Goal: Transaction & Acquisition: Book appointment/travel/reservation

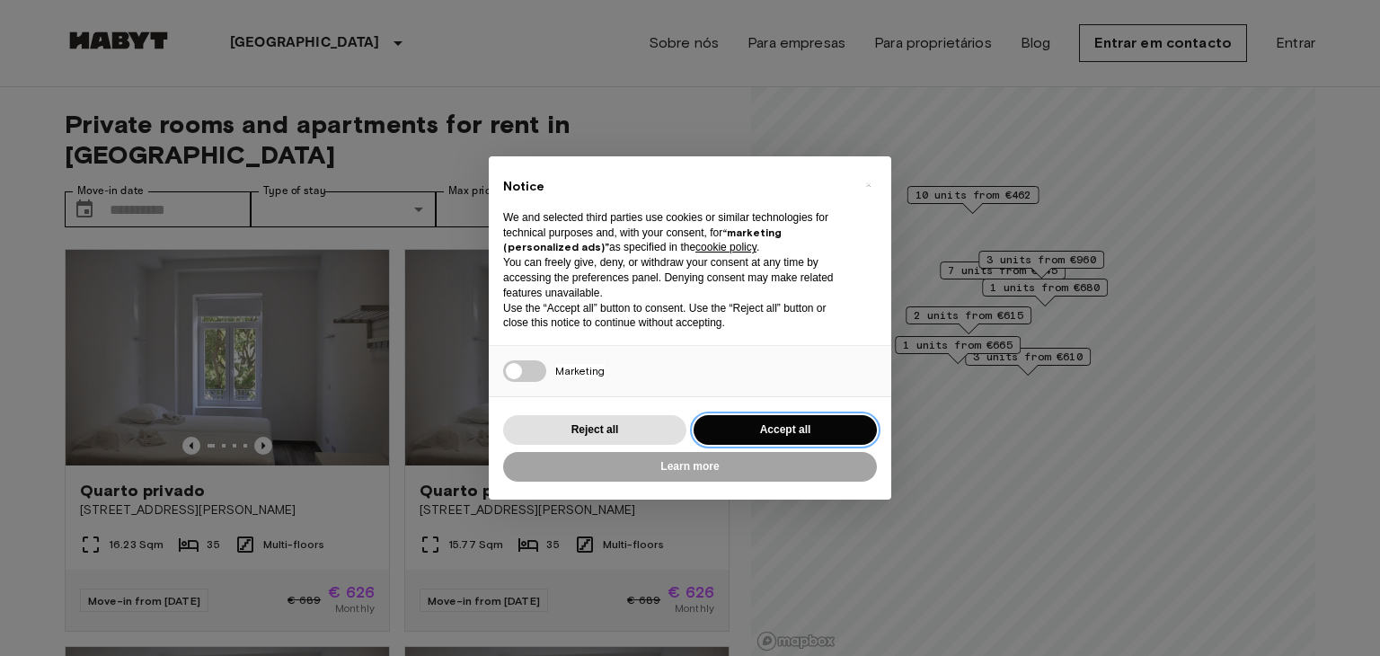
click at [745, 429] on button "Accept all" at bounding box center [785, 430] width 183 height 30
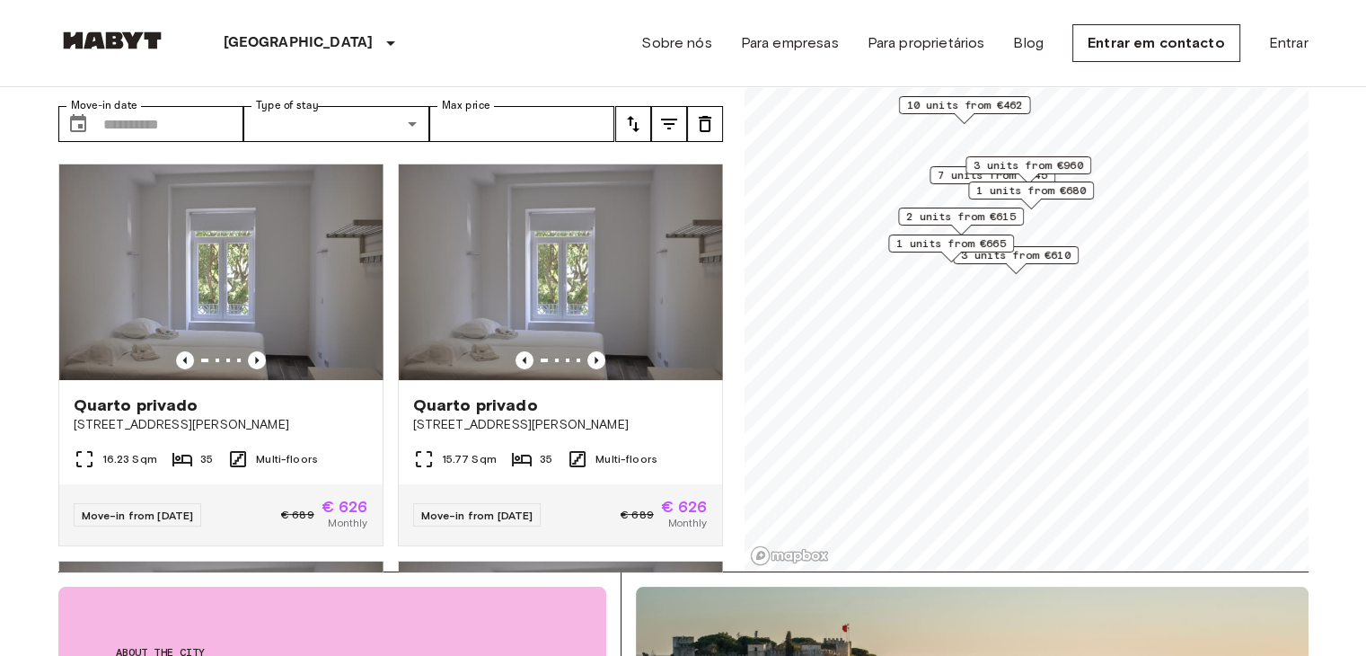
scroll to position [41, 0]
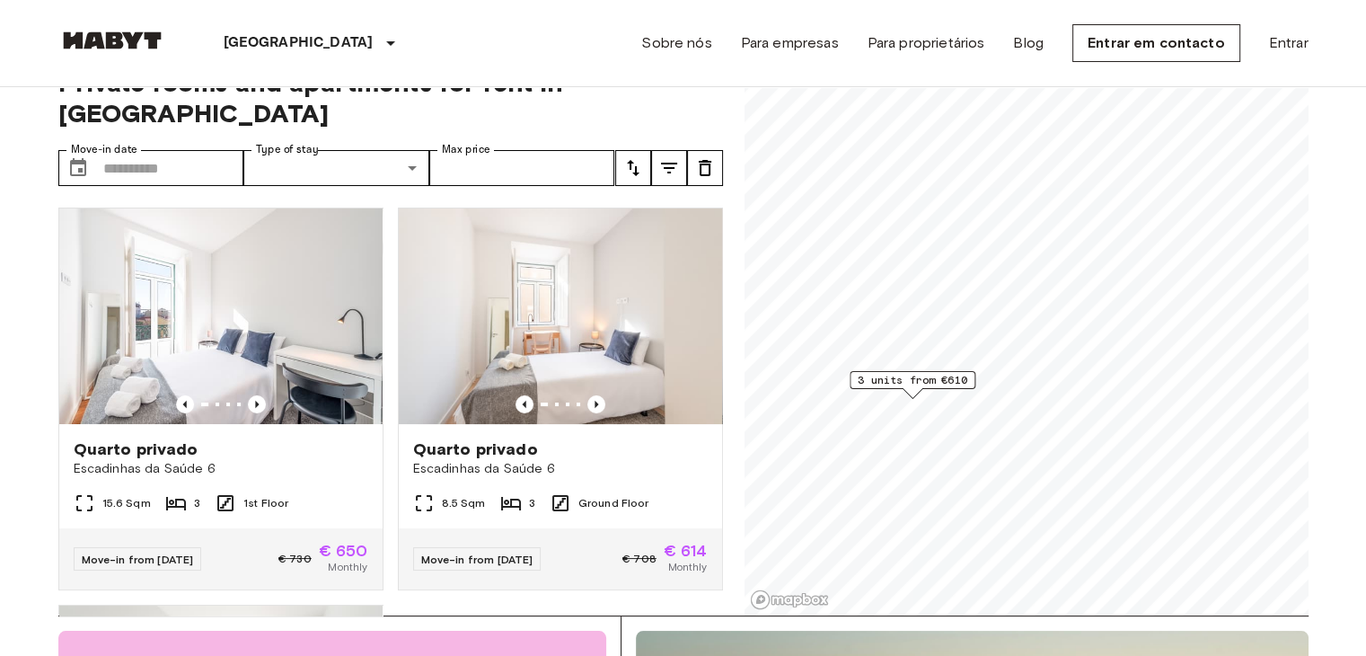
click at [908, 383] on span "3 units from €610" at bounding box center [913, 380] width 110 height 16
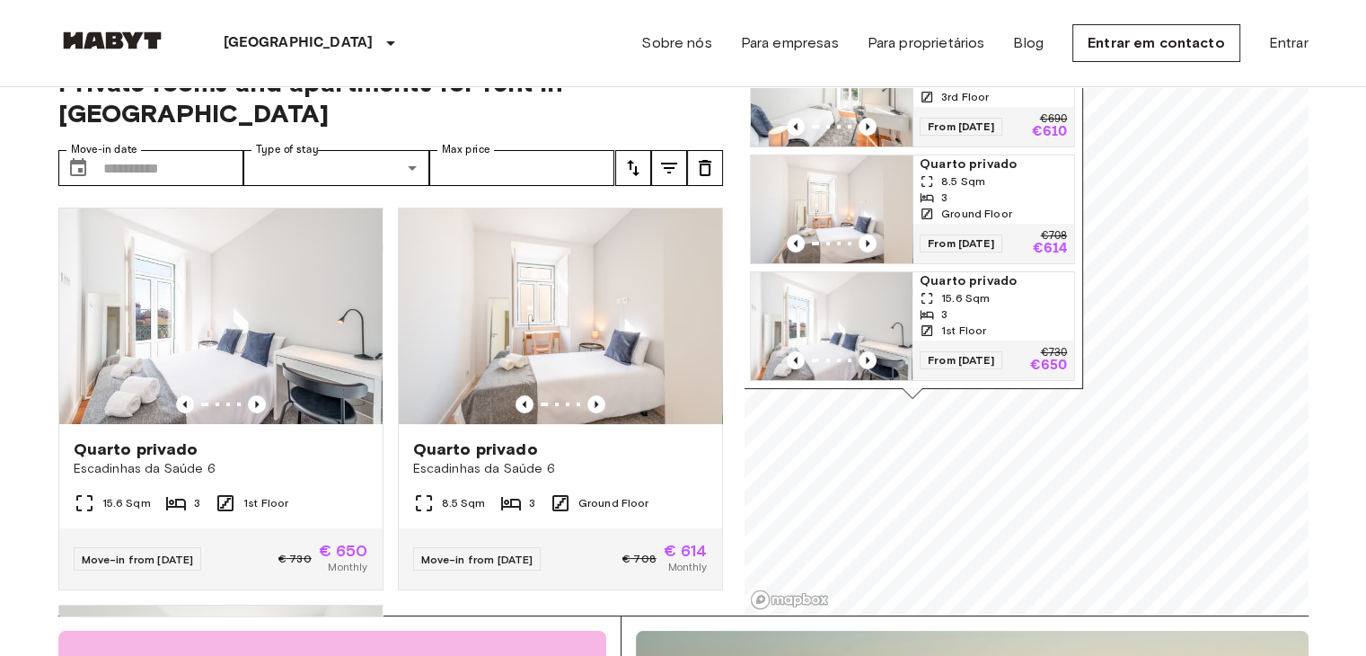
scroll to position [3, 0]
click at [253, 395] on icon "Previous image" at bounding box center [257, 404] width 18 height 18
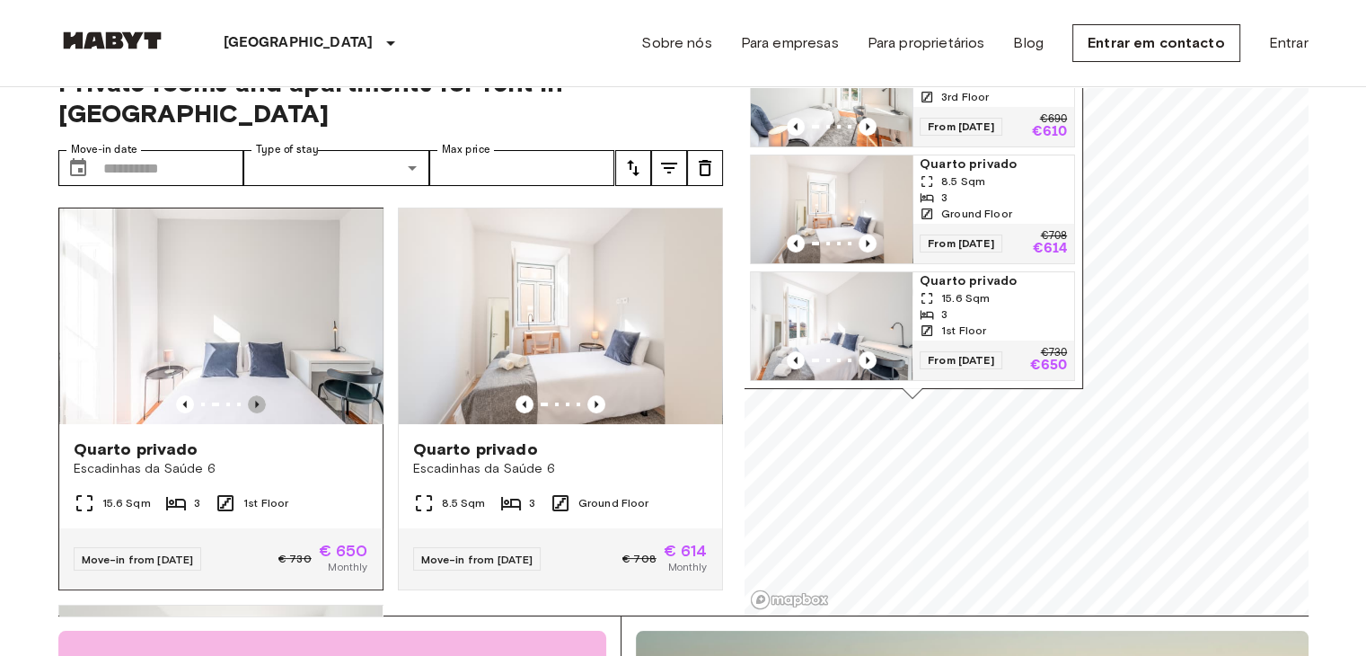
click at [253, 395] on icon "Previous image" at bounding box center [257, 404] width 18 height 18
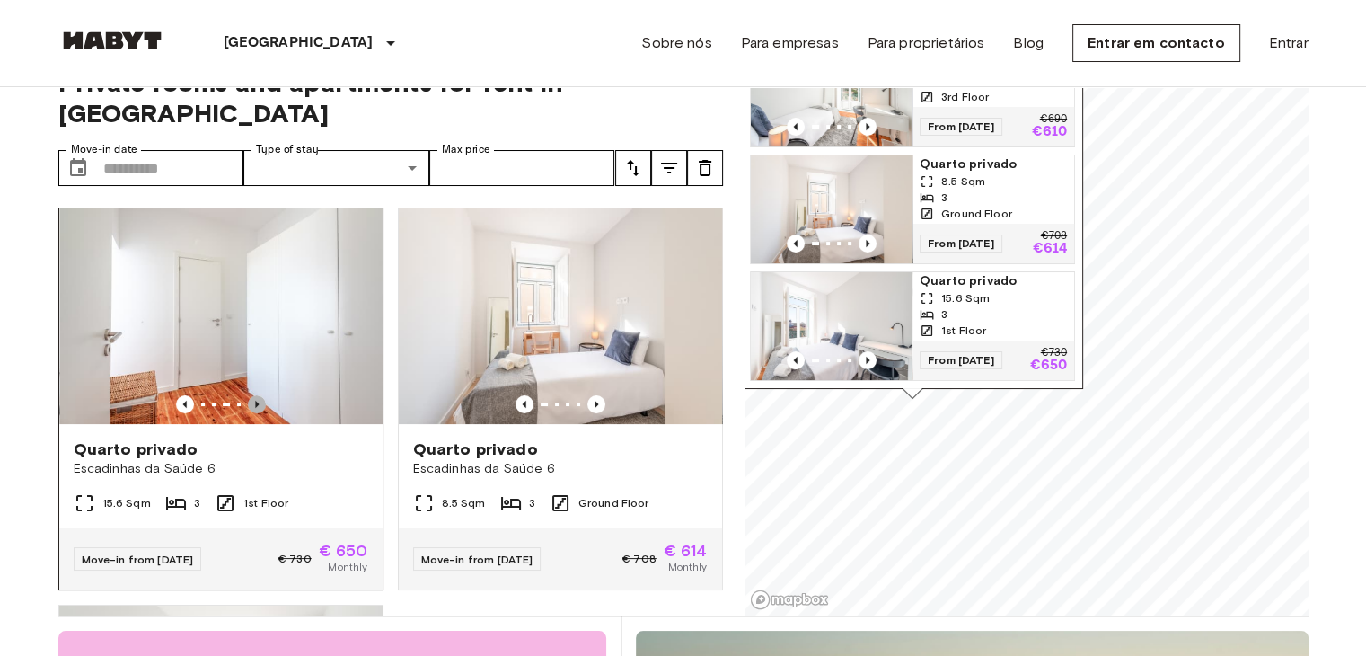
click at [253, 395] on icon "Previous image" at bounding box center [257, 404] width 18 height 18
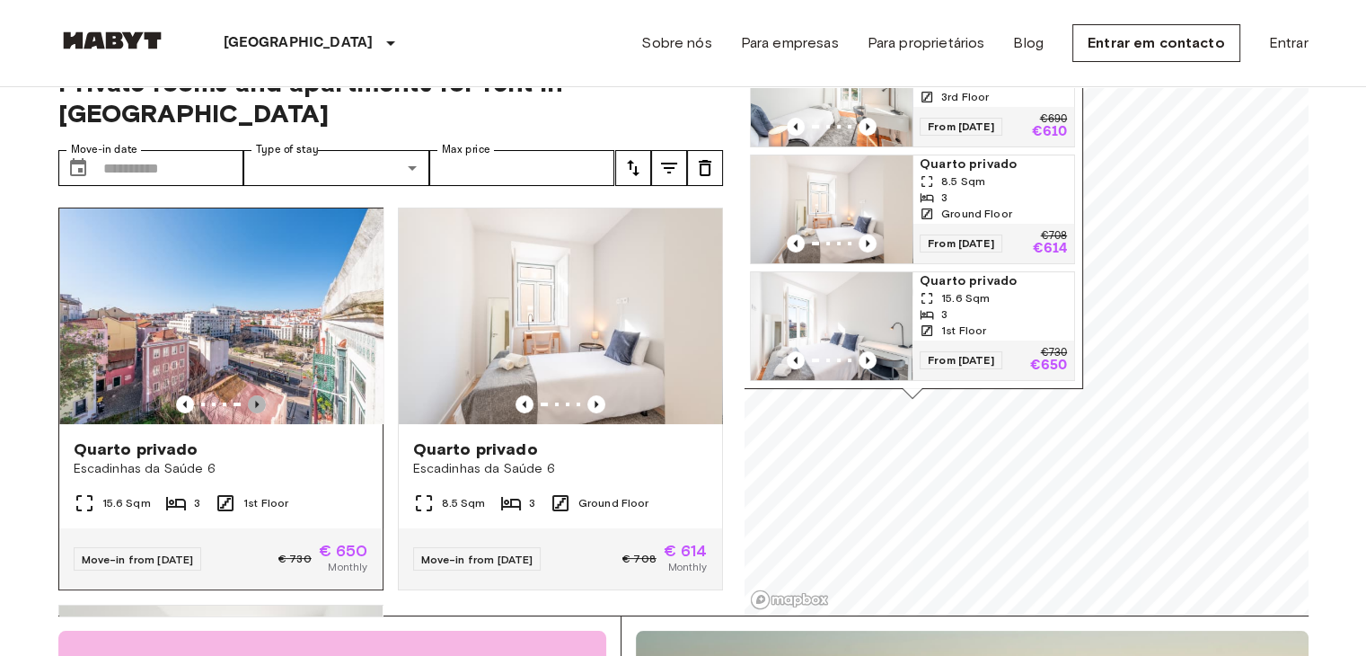
click at [253, 395] on icon "Previous image" at bounding box center [257, 404] width 18 height 18
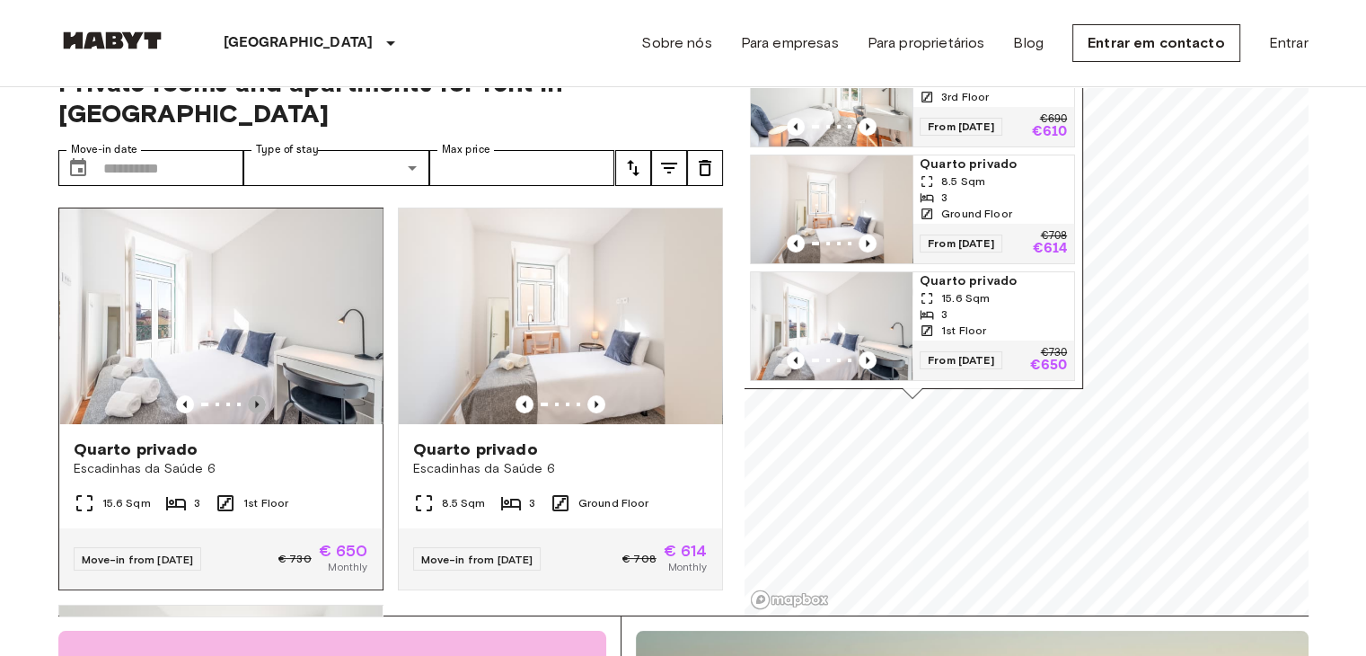
click at [253, 395] on icon "Previous image" at bounding box center [257, 404] width 18 height 18
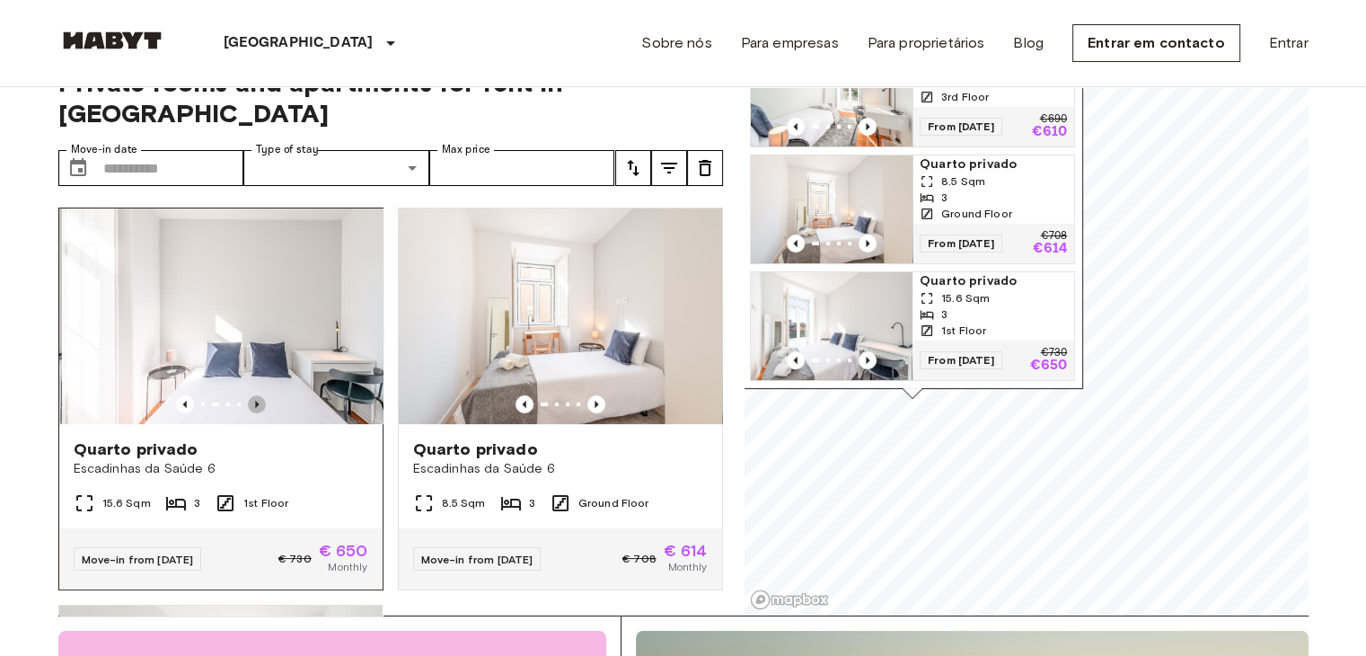
click at [253, 395] on icon "Previous image" at bounding box center [257, 404] width 18 height 18
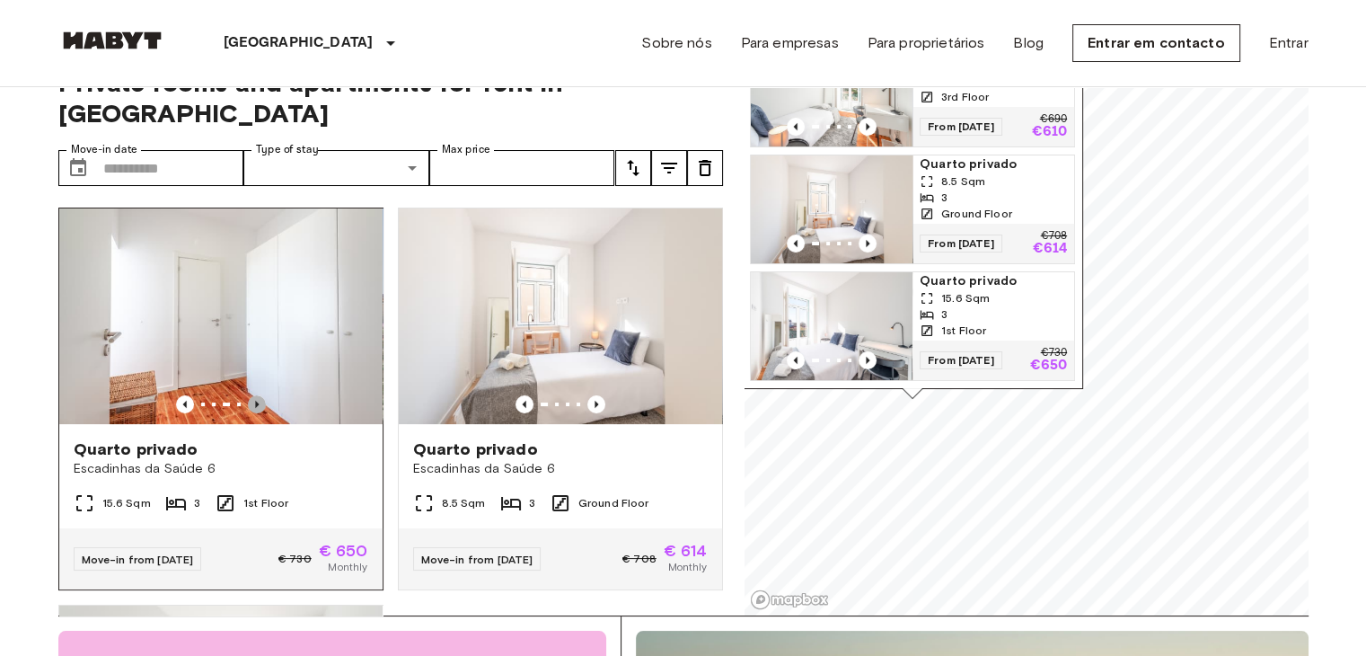
click at [253, 395] on icon "Previous image" at bounding box center [257, 404] width 18 height 18
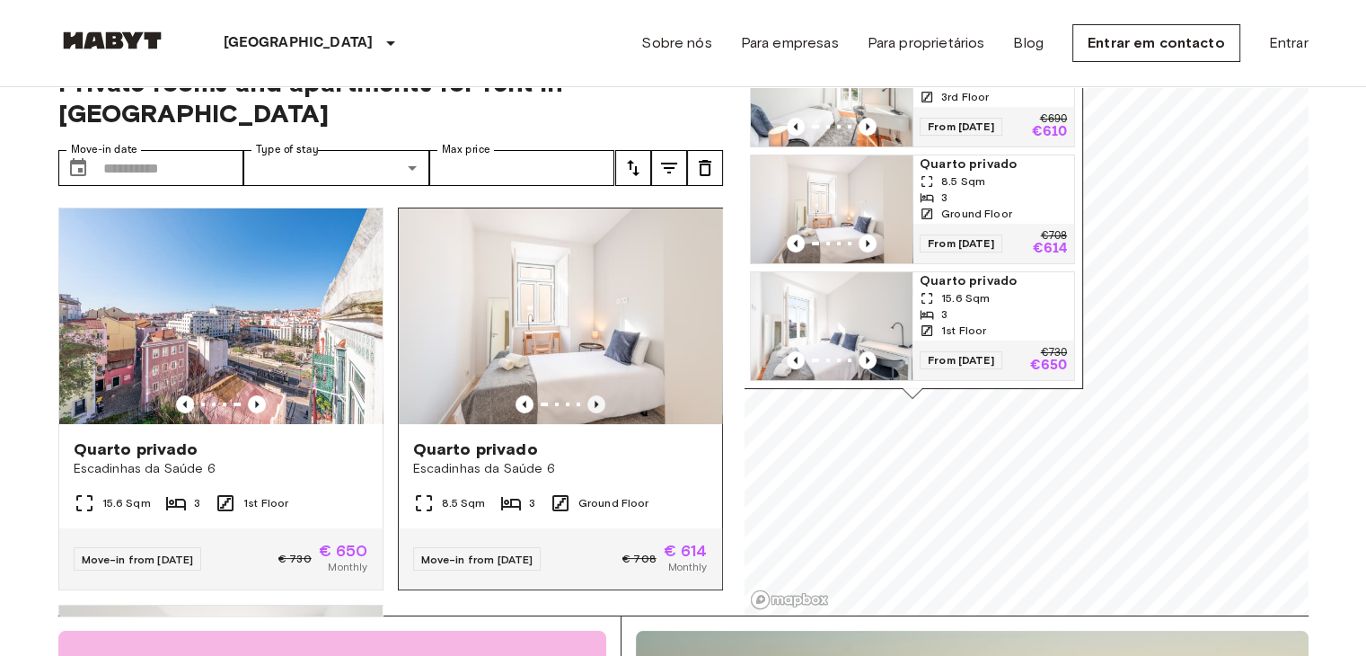
click at [588, 395] on icon "Previous image" at bounding box center [597, 404] width 18 height 18
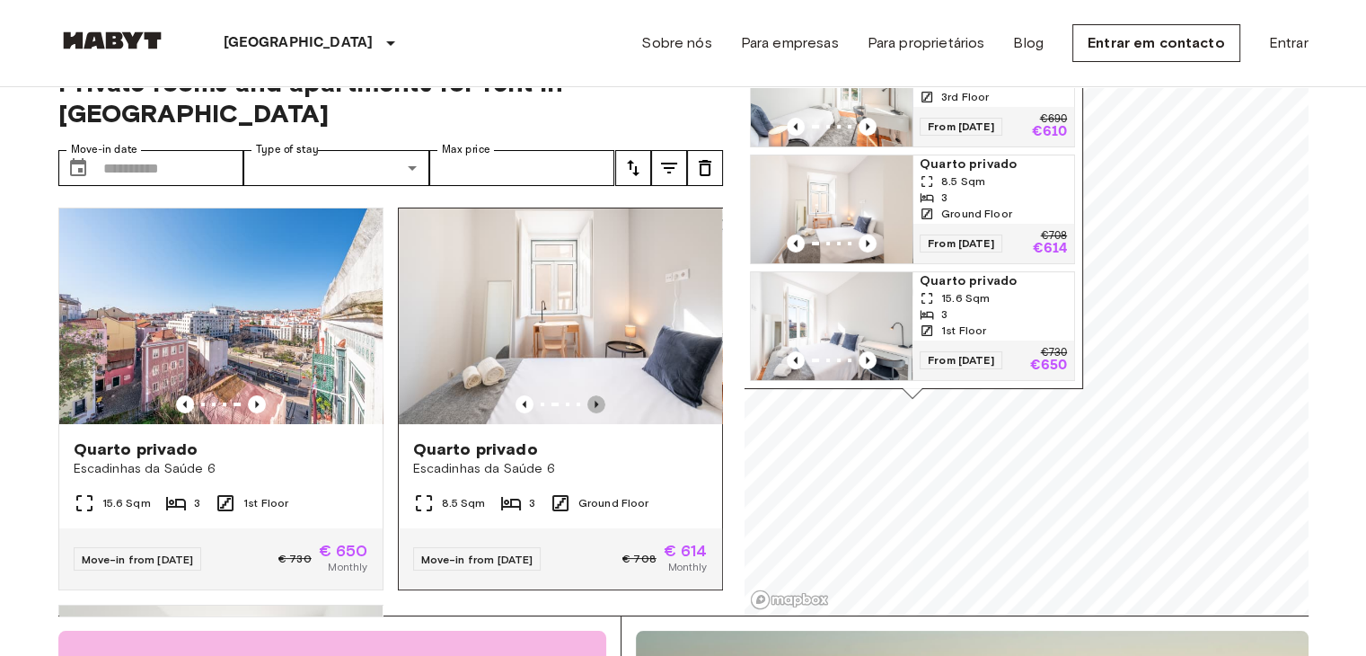
click at [588, 395] on icon "Previous image" at bounding box center [597, 404] width 18 height 18
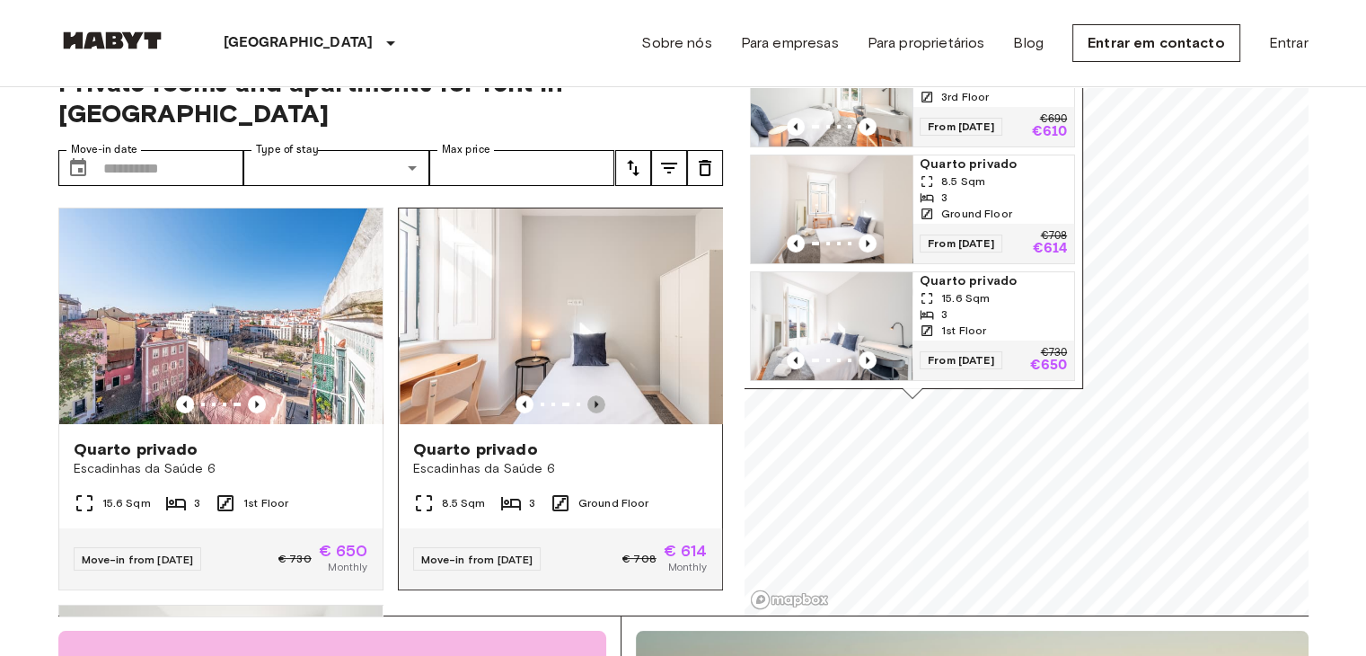
click at [588, 395] on icon "Previous image" at bounding box center [597, 404] width 18 height 18
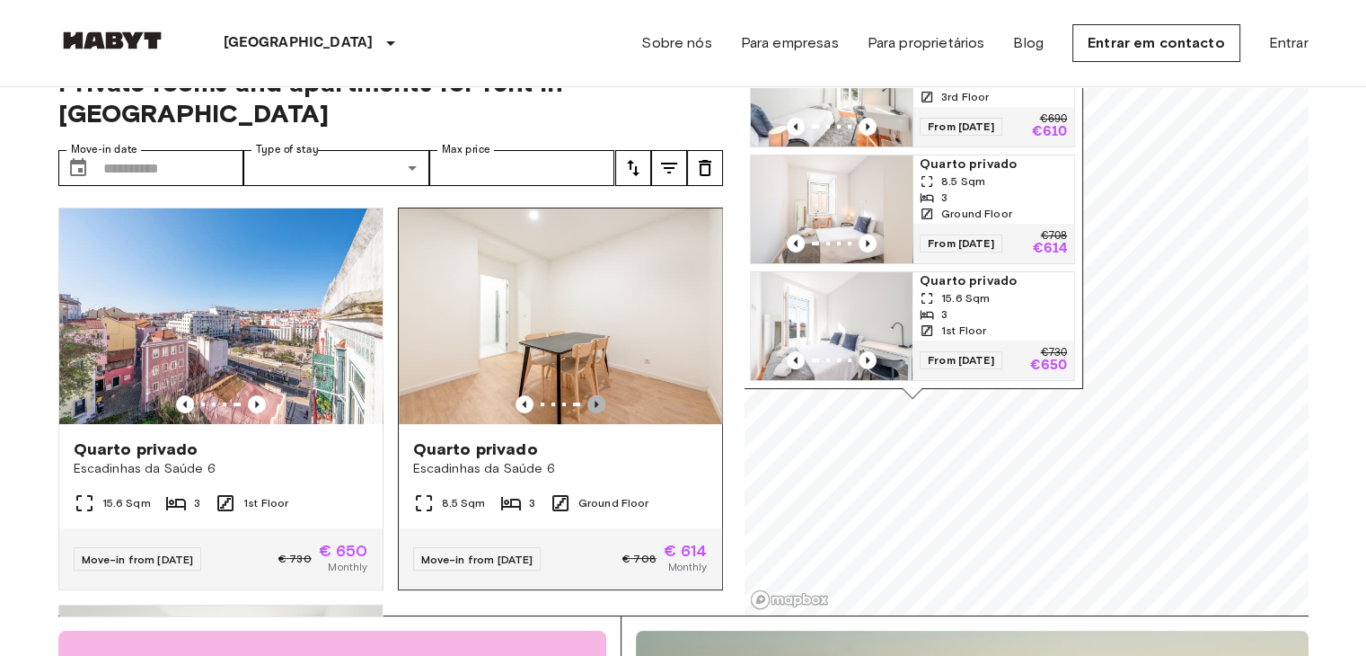
click at [588, 395] on icon "Previous image" at bounding box center [597, 404] width 18 height 18
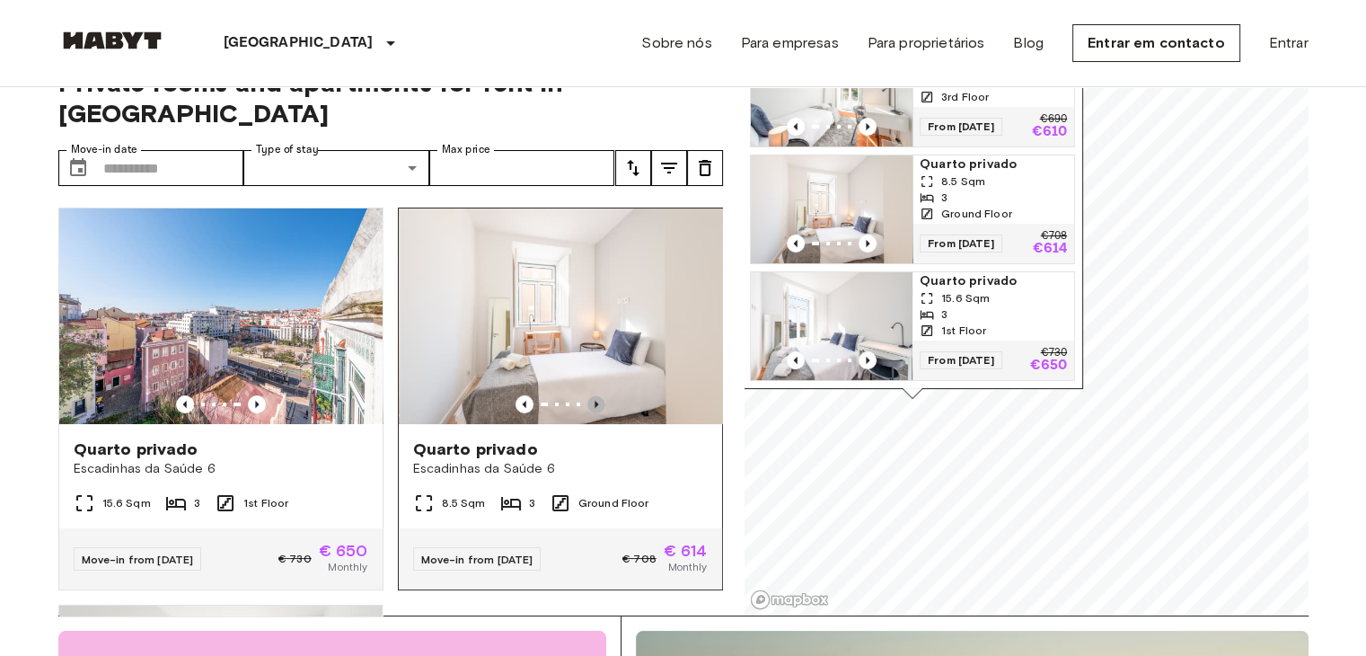
click at [588, 395] on icon "Previous image" at bounding box center [597, 404] width 18 height 18
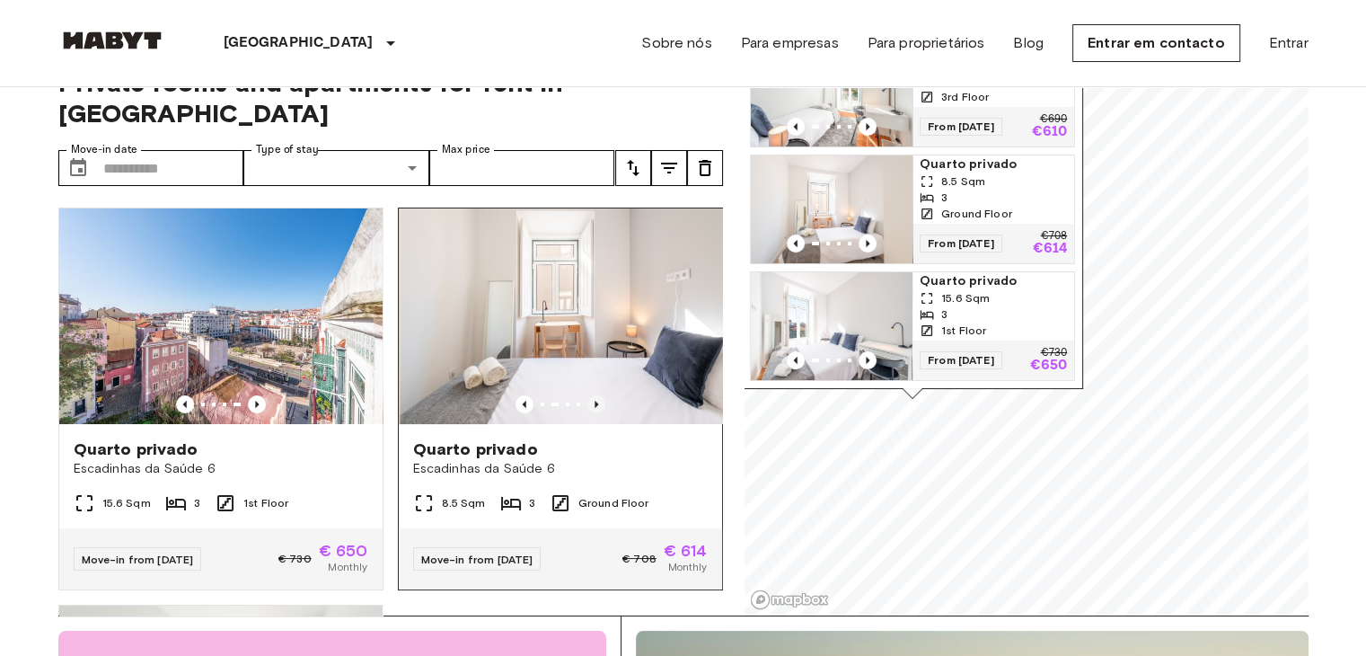
click at [588, 395] on icon "Previous image" at bounding box center [597, 404] width 18 height 18
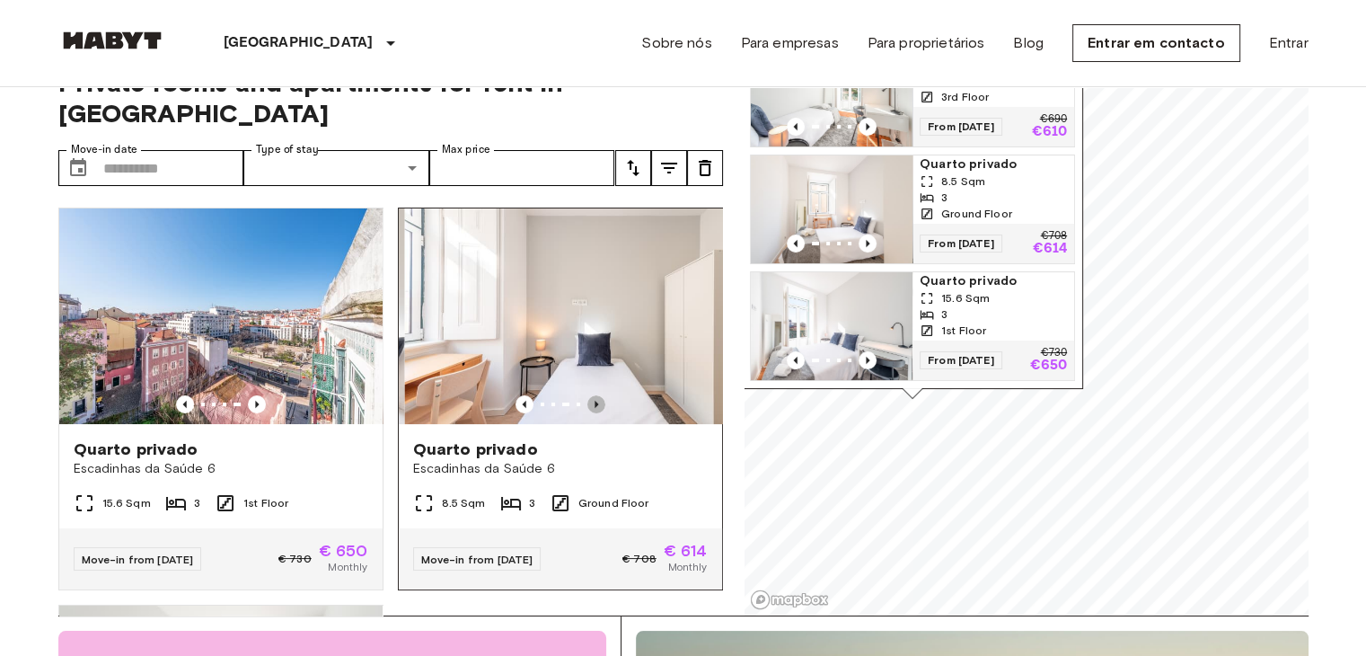
click at [588, 395] on icon "Previous image" at bounding box center [597, 404] width 18 height 18
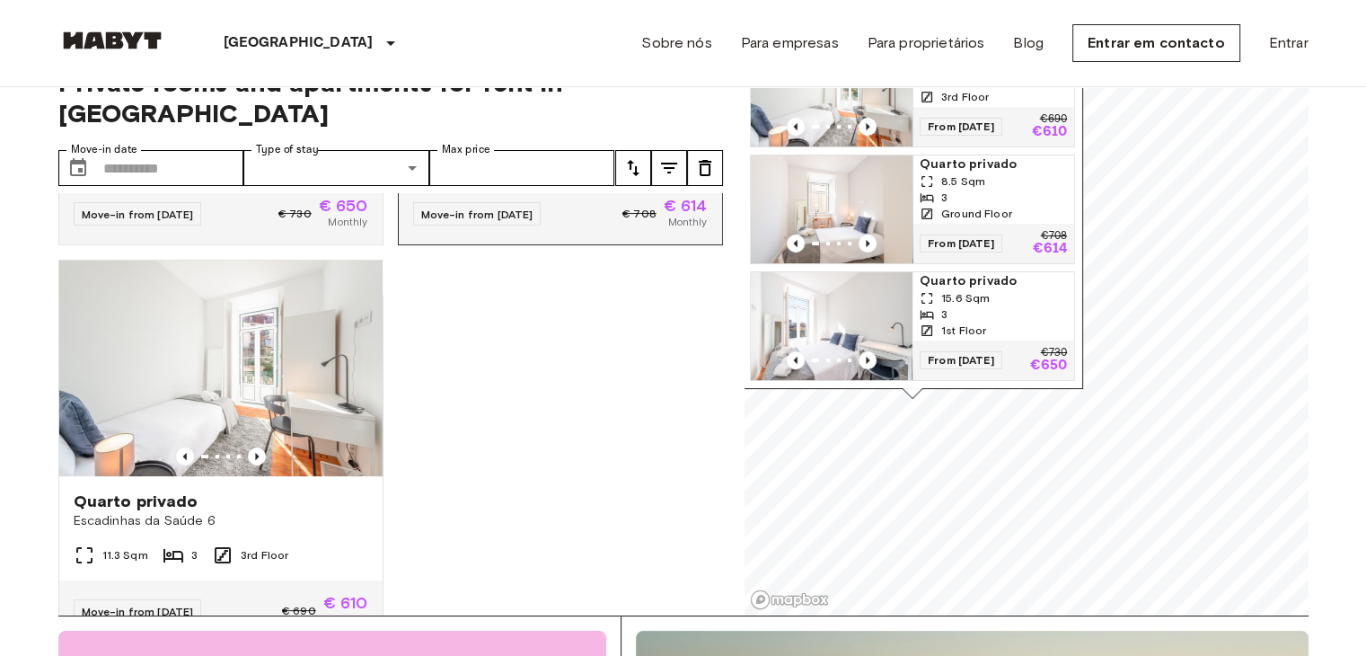
scroll to position [349, 0]
